Goal: Task Accomplishment & Management: Manage account settings

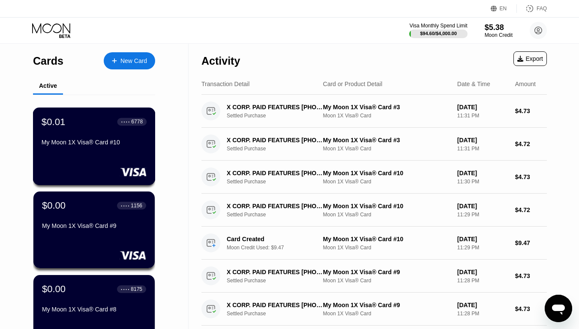
click at [98, 163] on div "$0.01 ● ● ● ● 6778 My Moon 1X Visa® Card #10" at bounding box center [94, 147] width 123 height 78
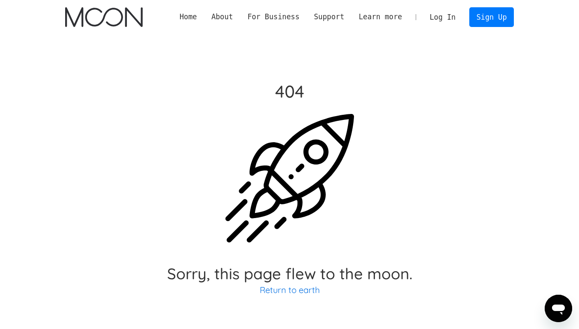
click at [292, 278] on h2 "Sorry, this page flew to the moon." at bounding box center [289, 273] width 245 height 15
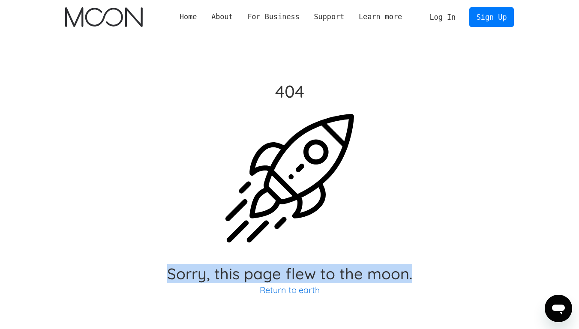
click at [292, 278] on h2 "Sorry, this page flew to the moon." at bounding box center [289, 273] width 245 height 15
copy h2 "Sorry, this page flew to the moon."
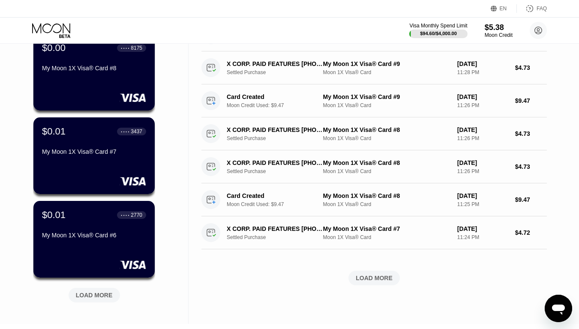
scroll to position [257, 0]
